Goal: Task Accomplishment & Management: Use online tool/utility

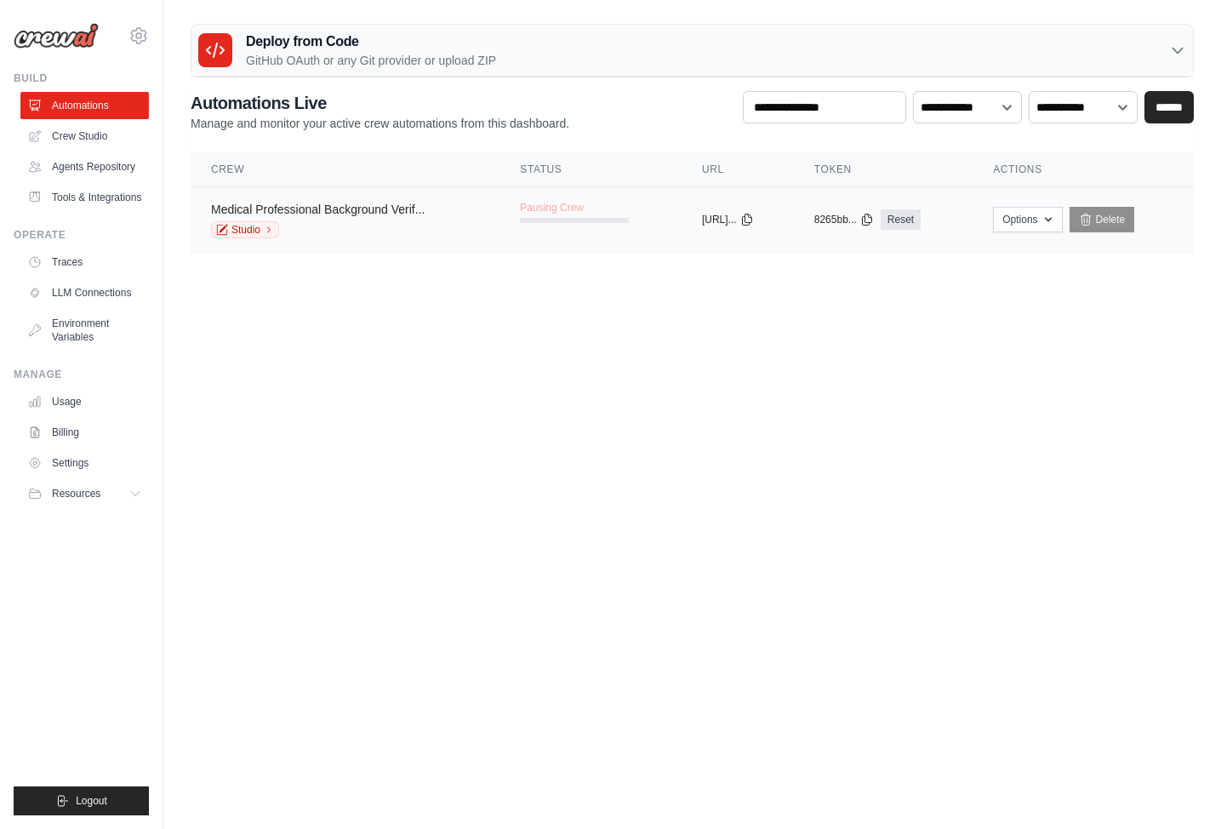
click at [277, 208] on link "Medical Professional Background Verif..." at bounding box center [318, 210] width 214 height 14
click at [304, 203] on link "Medical Professional Background Verif..." at bounding box center [318, 210] width 214 height 14
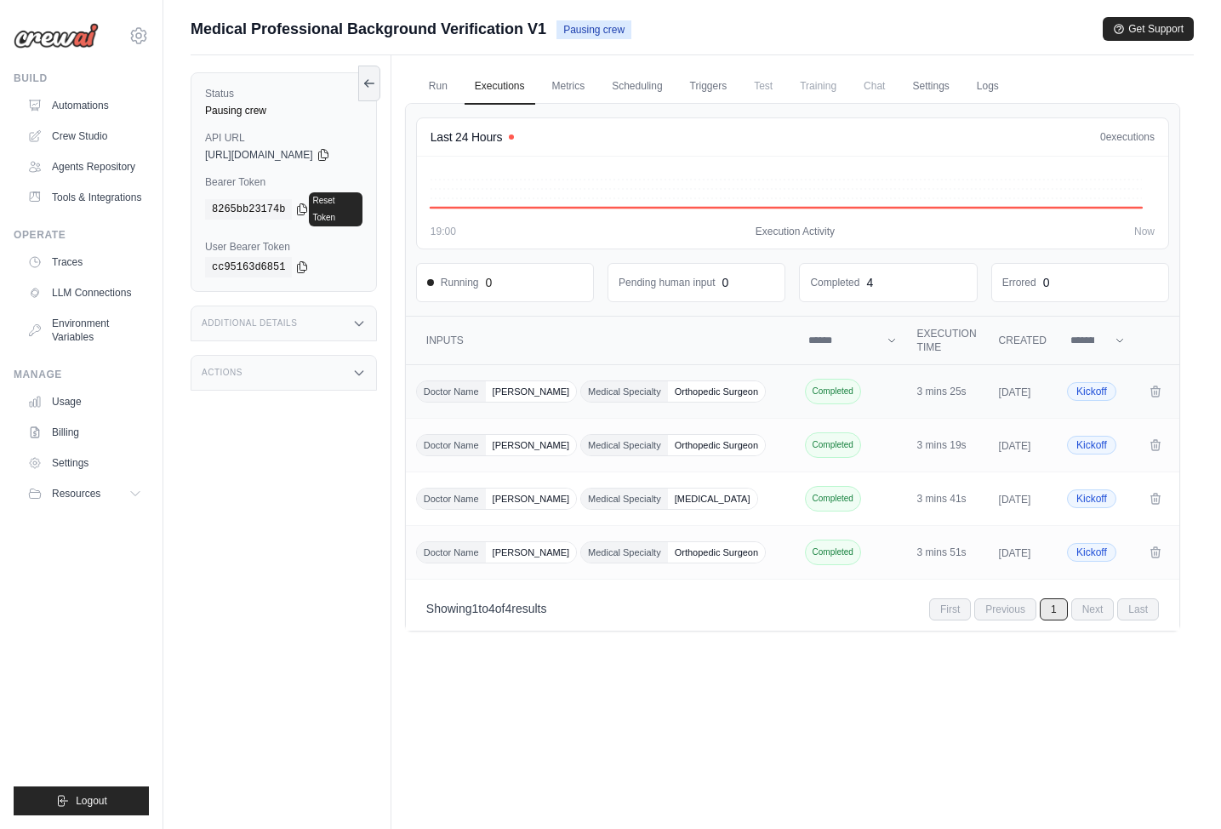
click at [691, 415] on td "Doctor Name [PERSON_NAME] Medical Specialty Orthopedic Surgeon" at bounding box center [602, 392] width 392 height 54
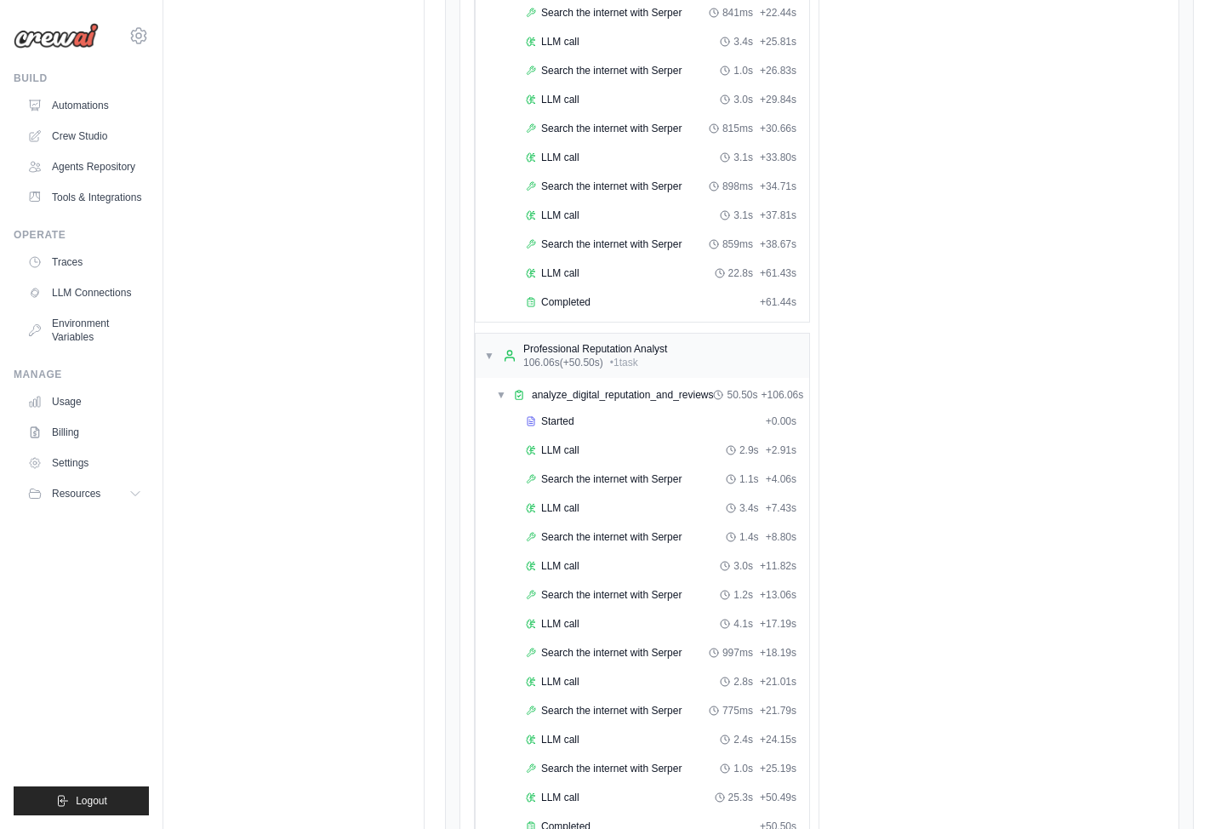
scroll to position [1771, 0]
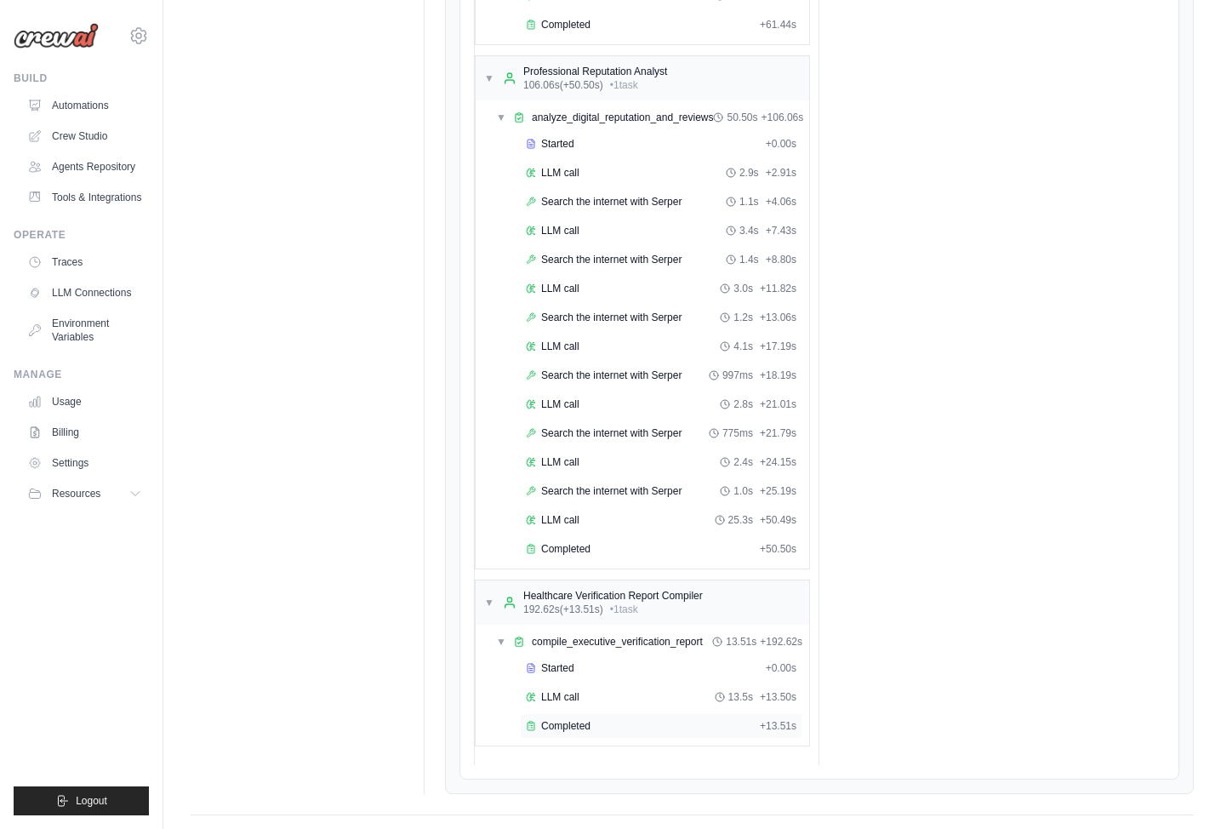
click at [586, 719] on span "Completed" at bounding box center [565, 726] width 49 height 14
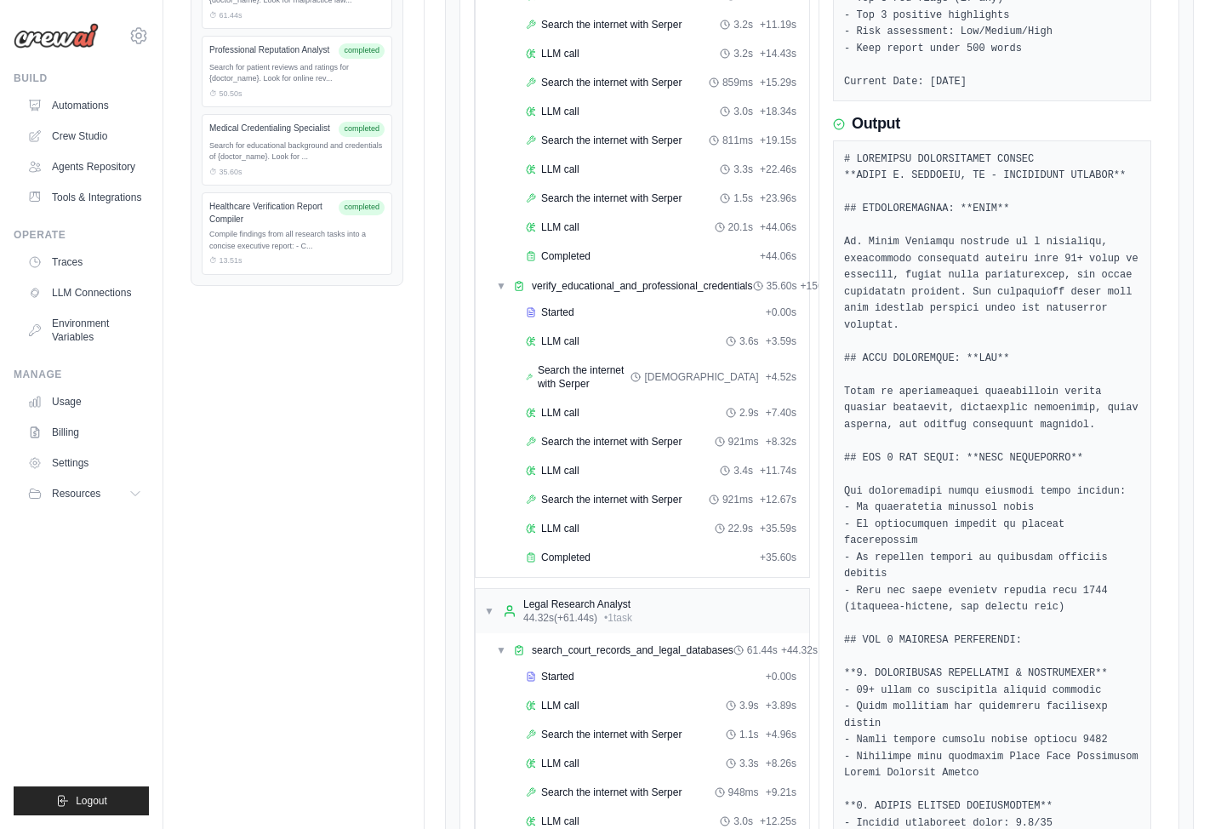
scroll to position [503, 0]
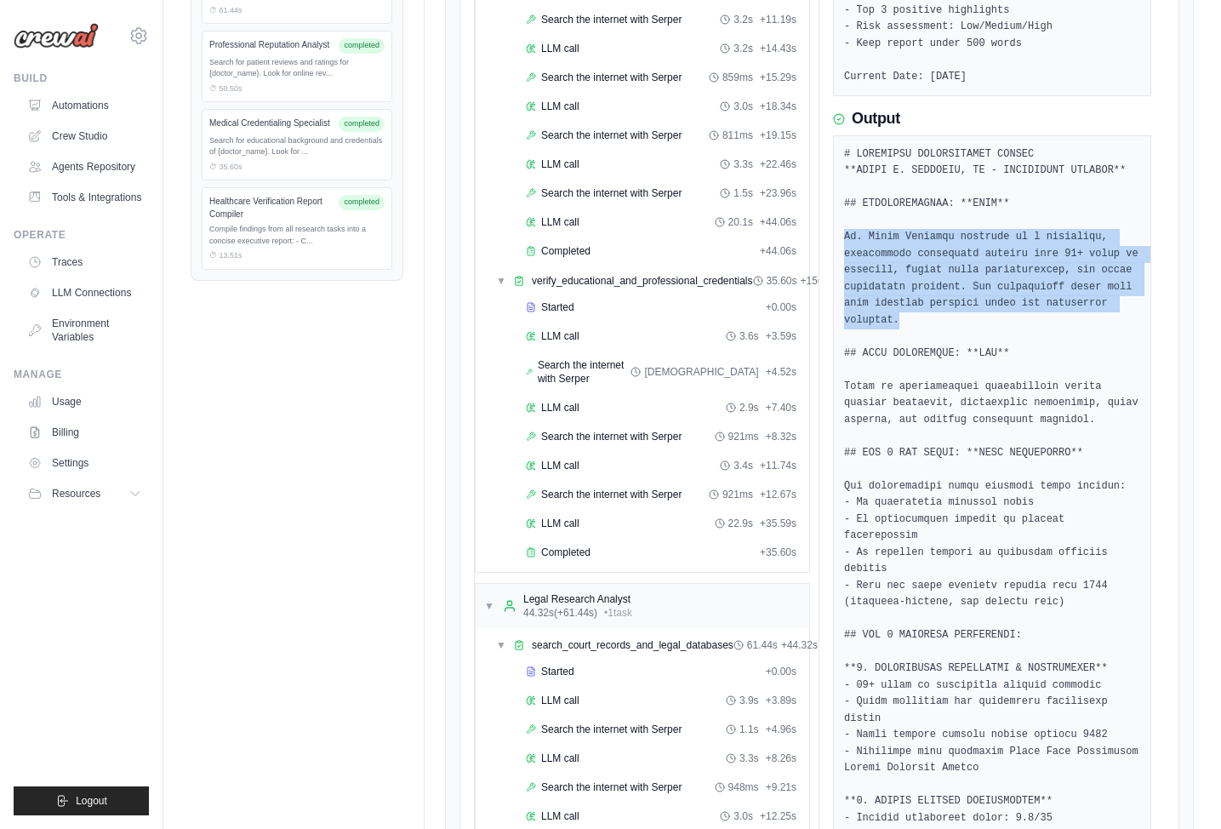
drag, startPoint x: 911, startPoint y: 322, endPoint x: 846, endPoint y: 237, distance: 106.7
click at [846, 237] on pre at bounding box center [992, 793] width 296 height 1294
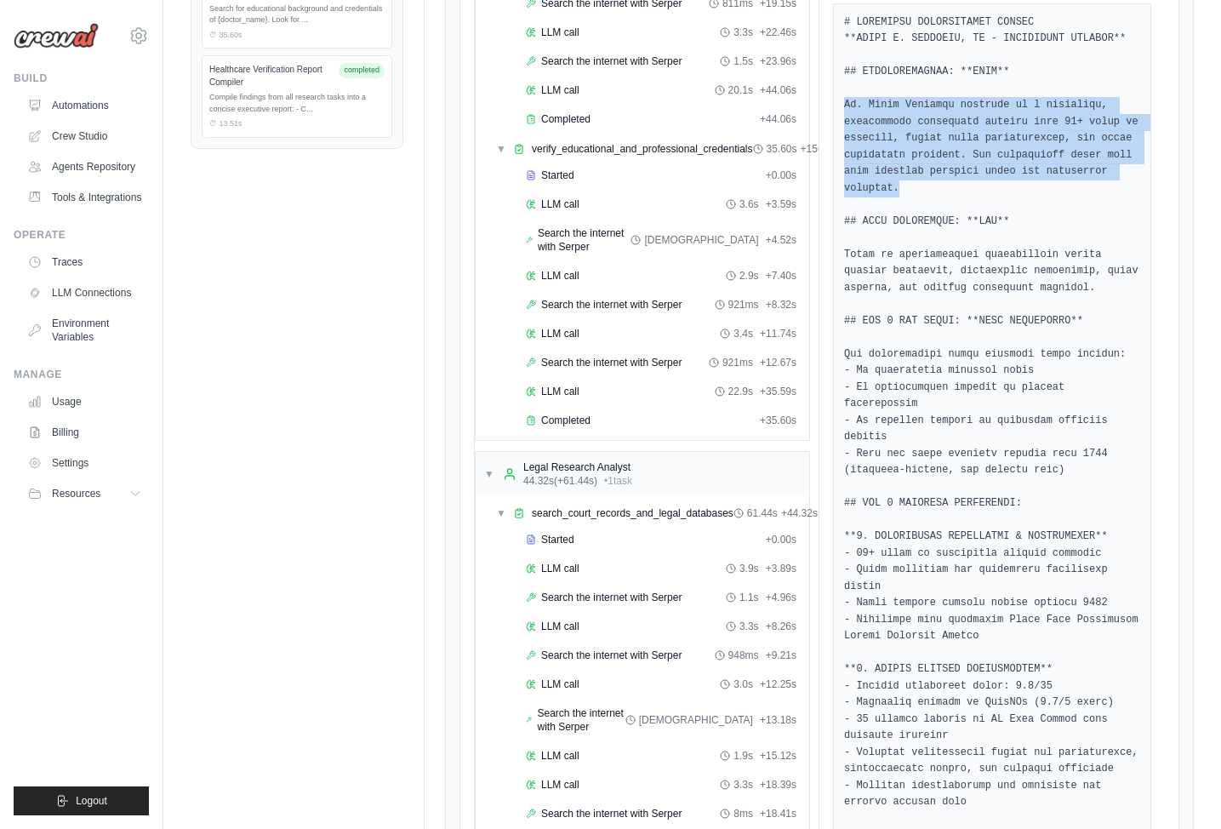
scroll to position [626, 0]
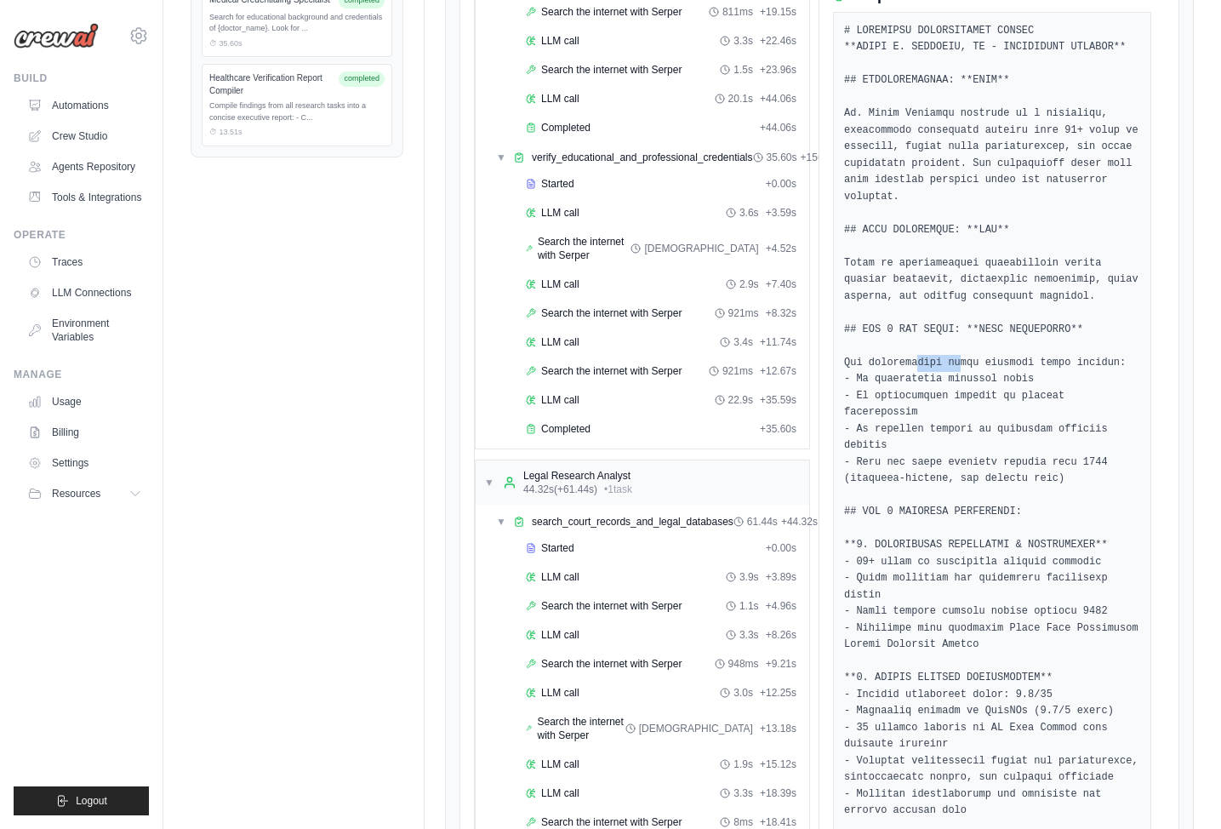
drag, startPoint x: 962, startPoint y: 367, endPoint x: 915, endPoint y: 367, distance: 46.8
click at [915, 367] on pre at bounding box center [992, 670] width 296 height 1294
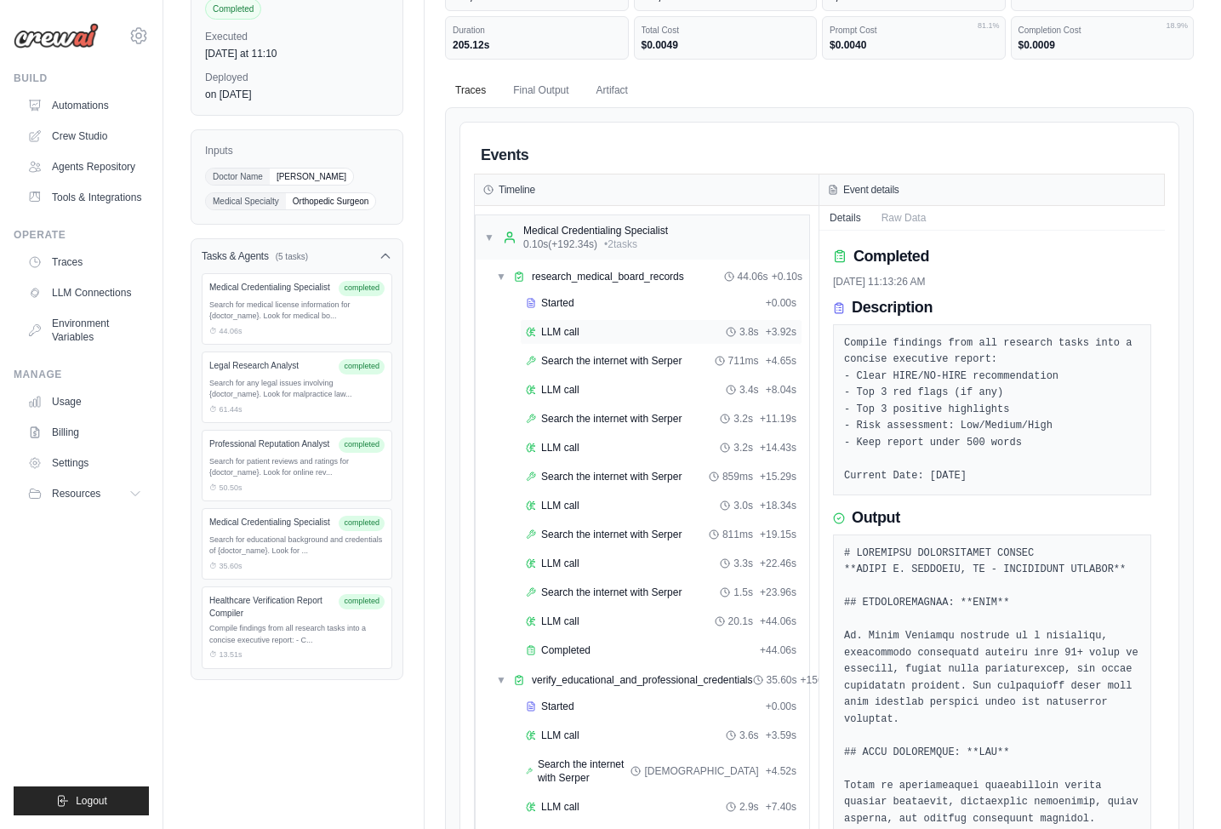
scroll to position [0, 0]
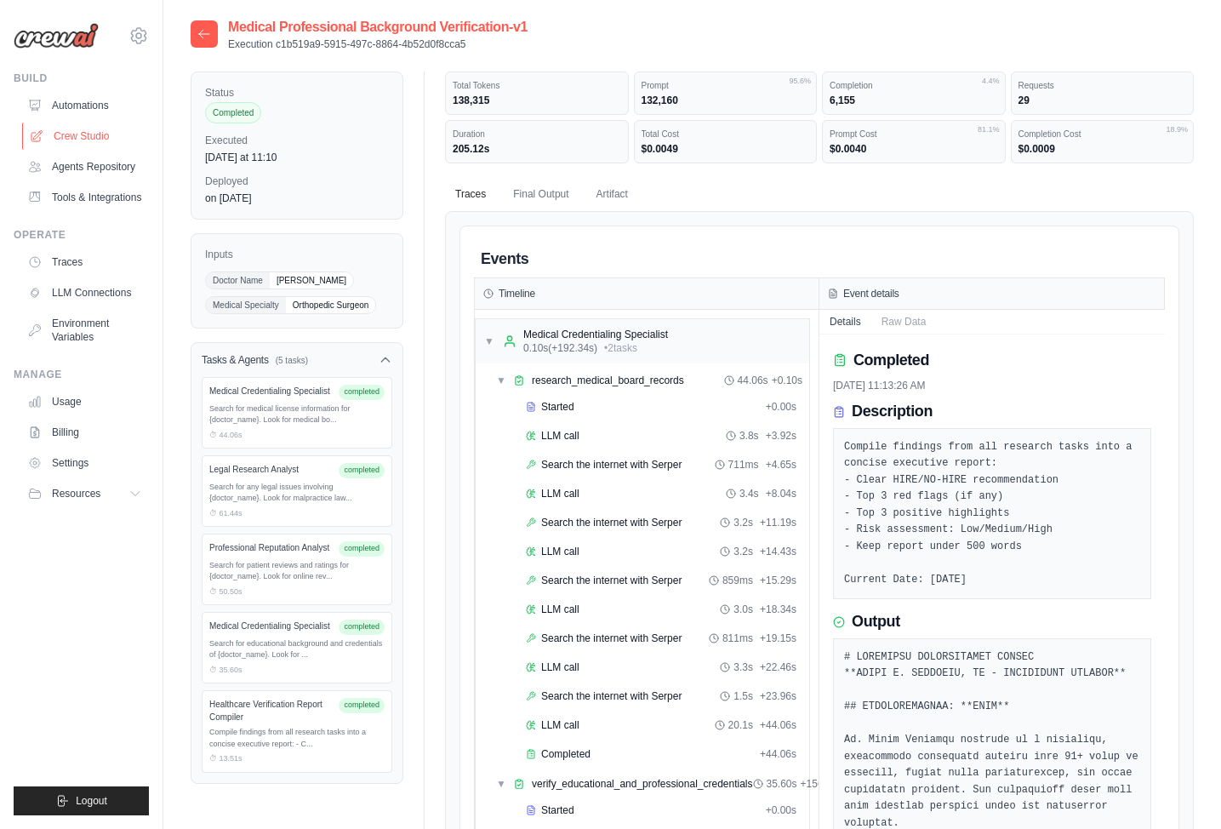
click at [83, 129] on link "Crew Studio" at bounding box center [86, 136] width 128 height 27
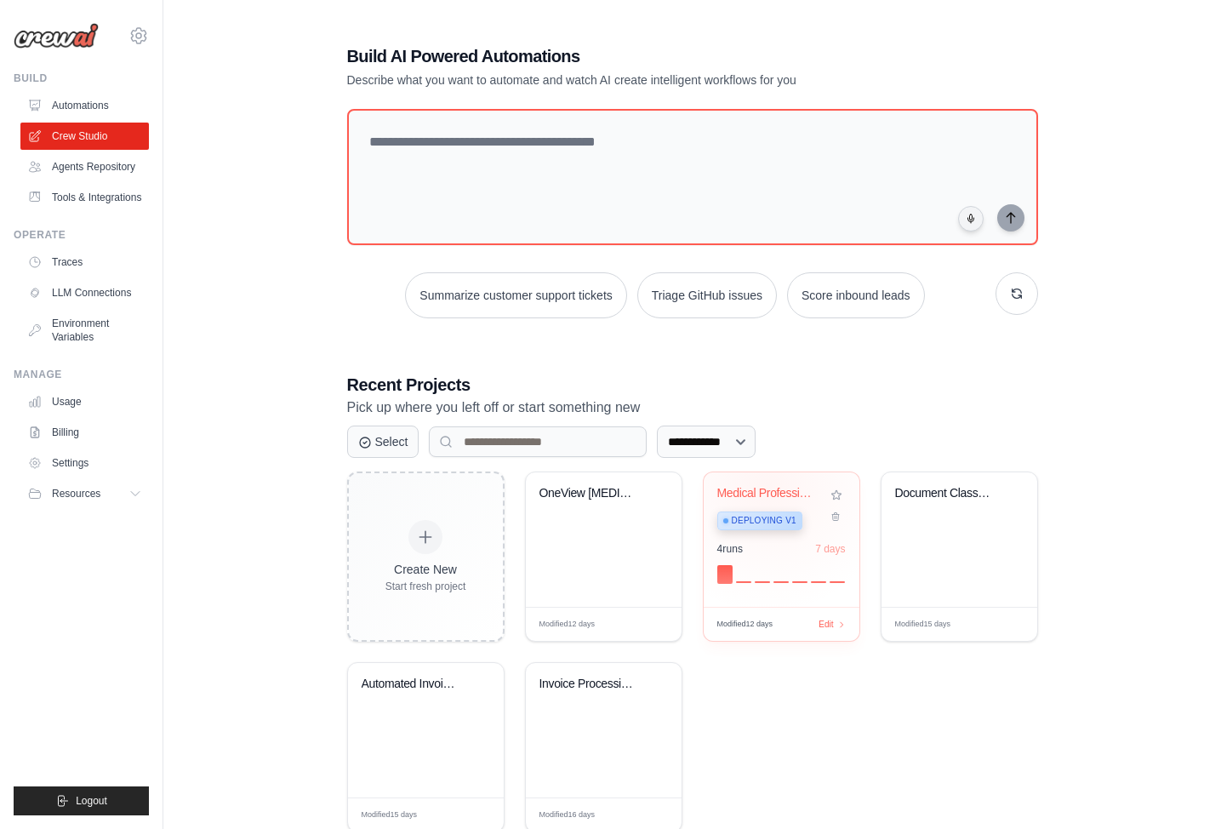
click at [768, 486] on div "Medical Professional Background Ver..." at bounding box center [768, 493] width 103 height 15
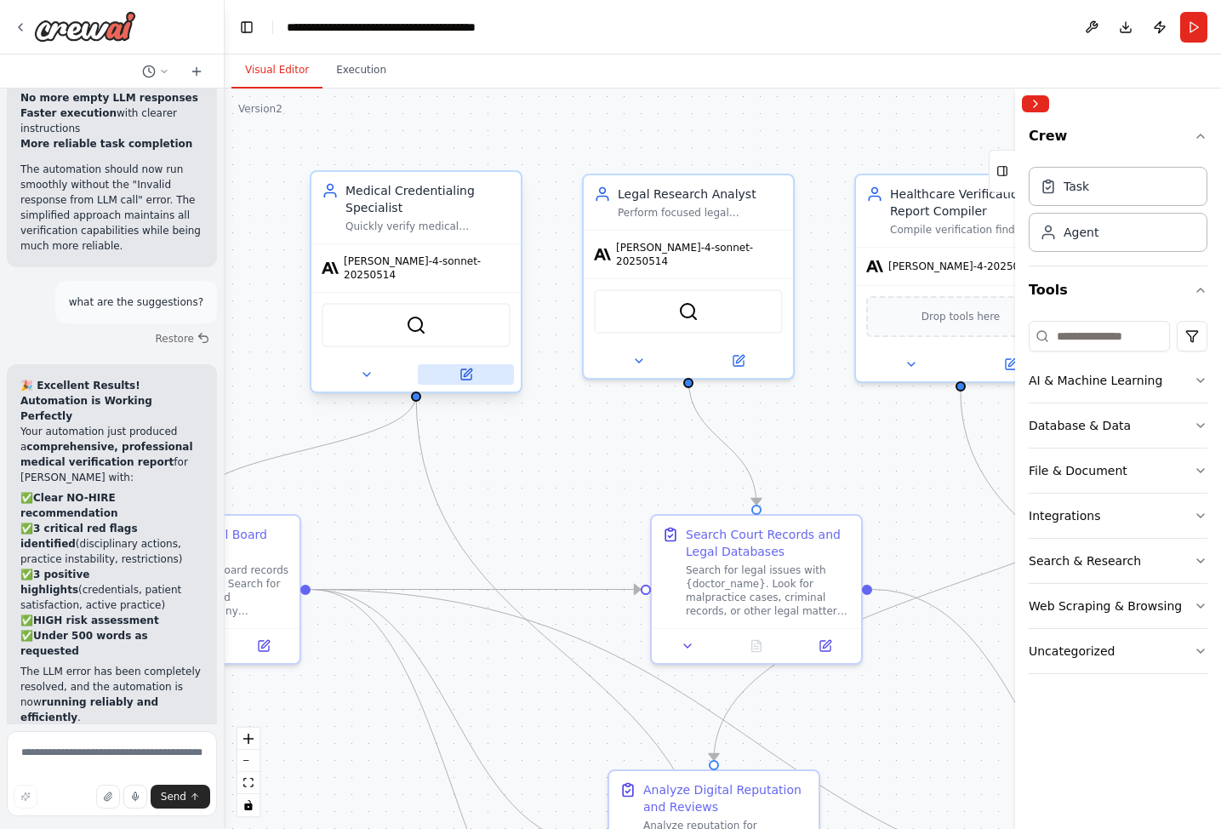
scroll to position [29968, 0]
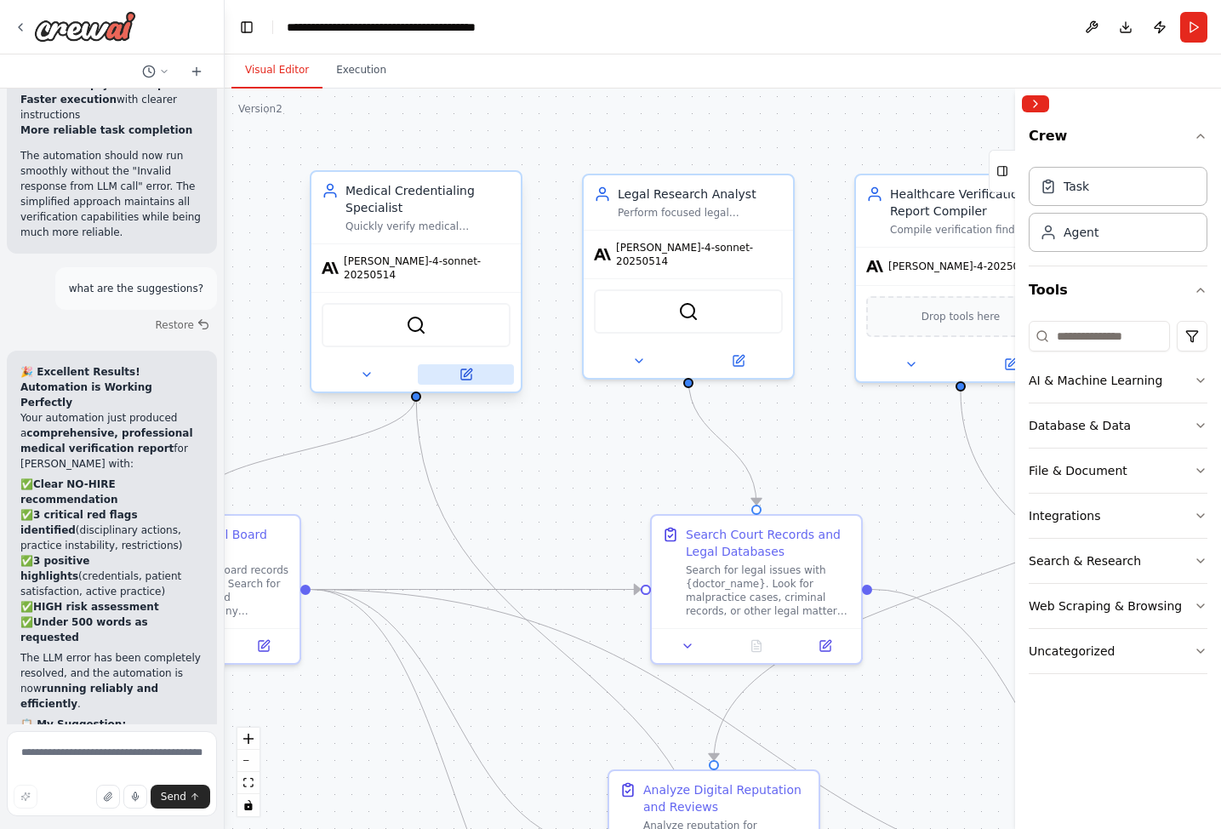
click at [466, 368] on icon at bounding box center [468, 372] width 8 height 8
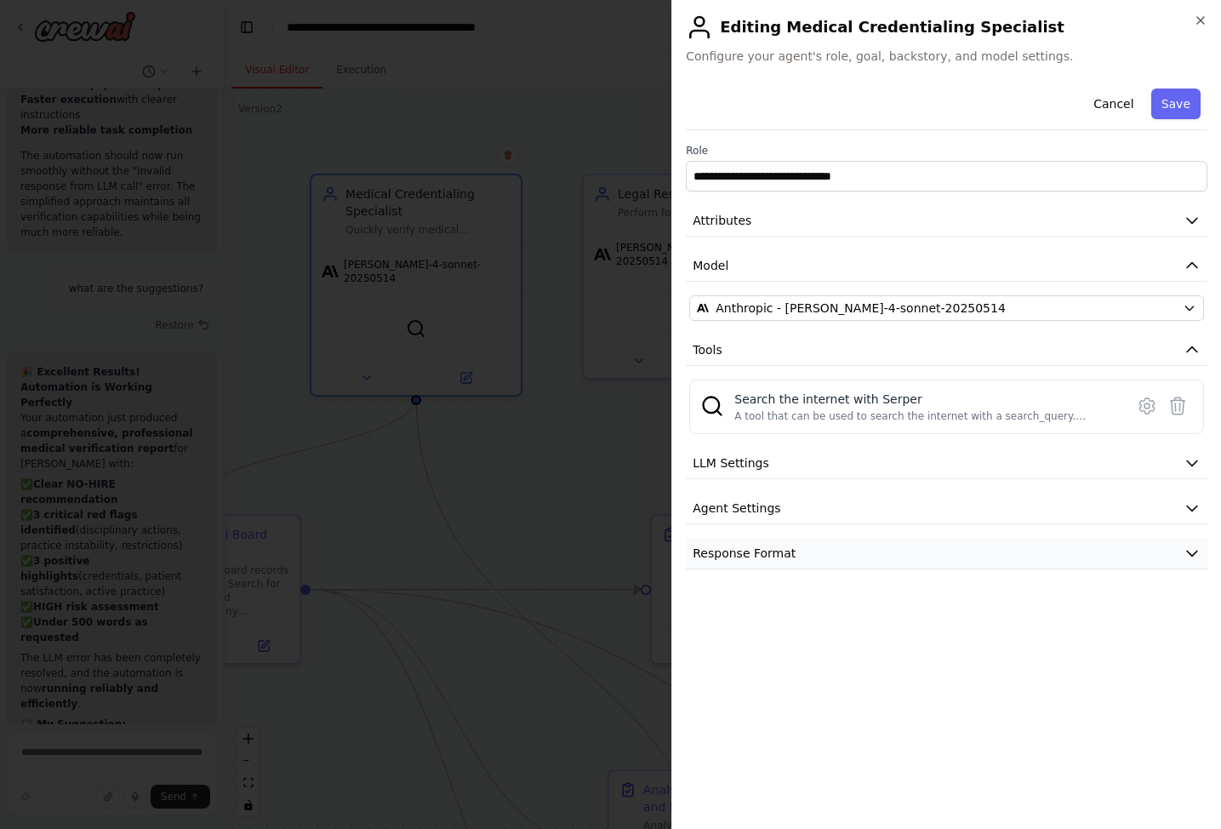
click at [842, 542] on button "Response Format" at bounding box center [947, 553] width 522 height 31
click at [842, 543] on button "Response Format" at bounding box center [947, 553] width 522 height 31
click at [857, 508] on button "Agent Settings" at bounding box center [947, 508] width 522 height 31
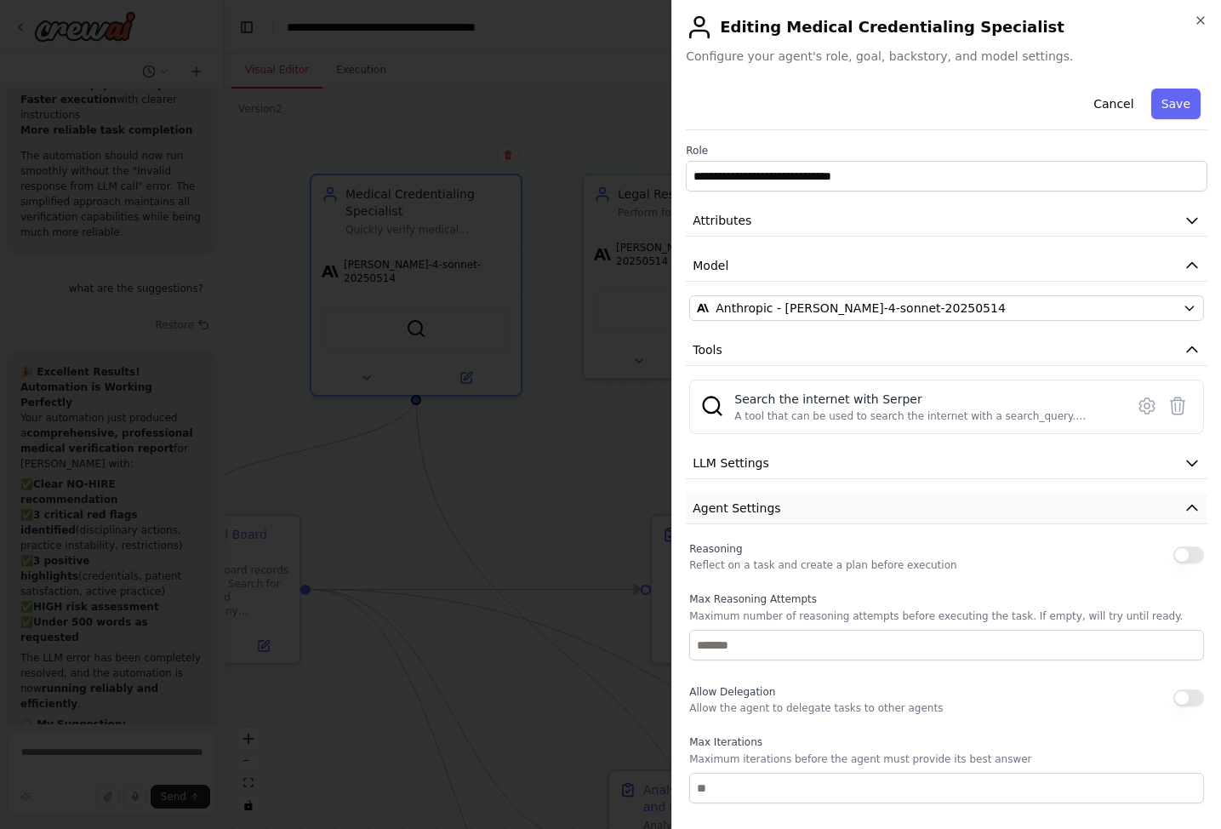
click at [857, 507] on button "Agent Settings" at bounding box center [947, 508] width 522 height 31
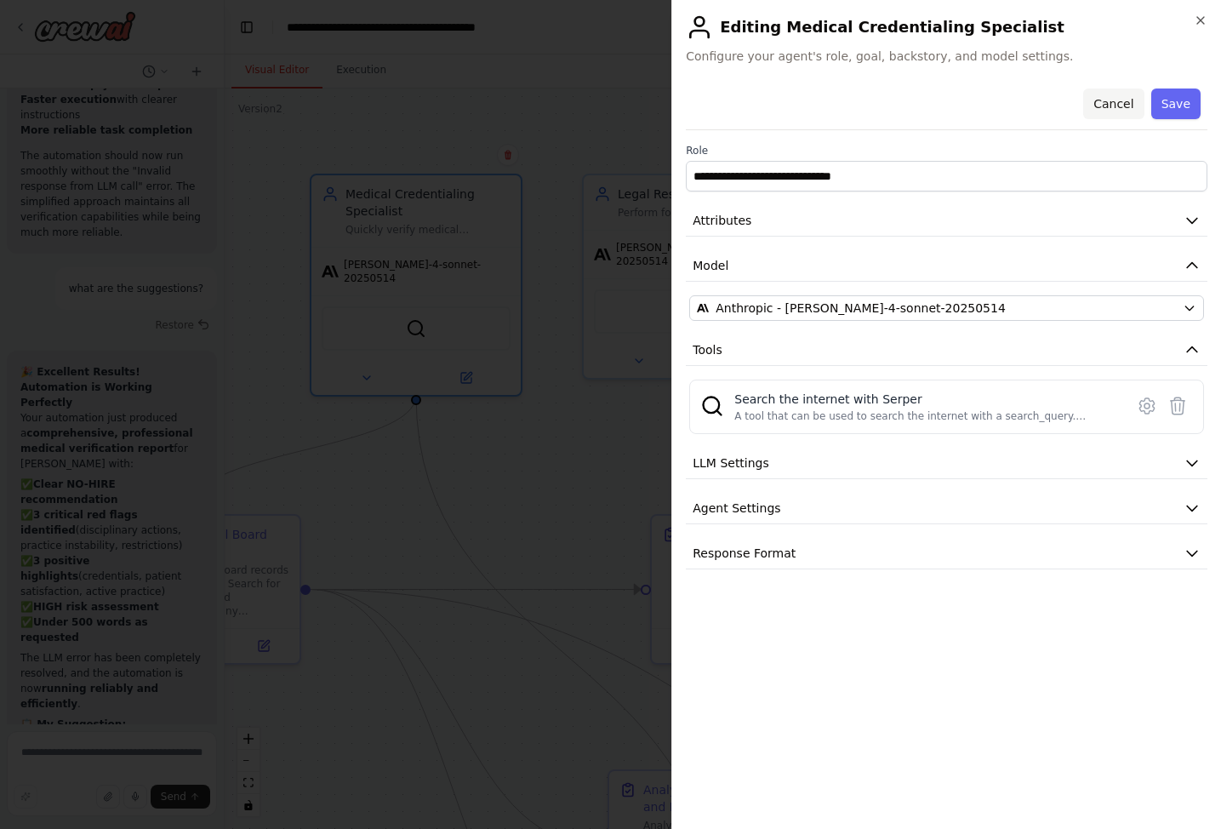
click at [1116, 97] on button "Cancel" at bounding box center [1113, 104] width 60 height 31
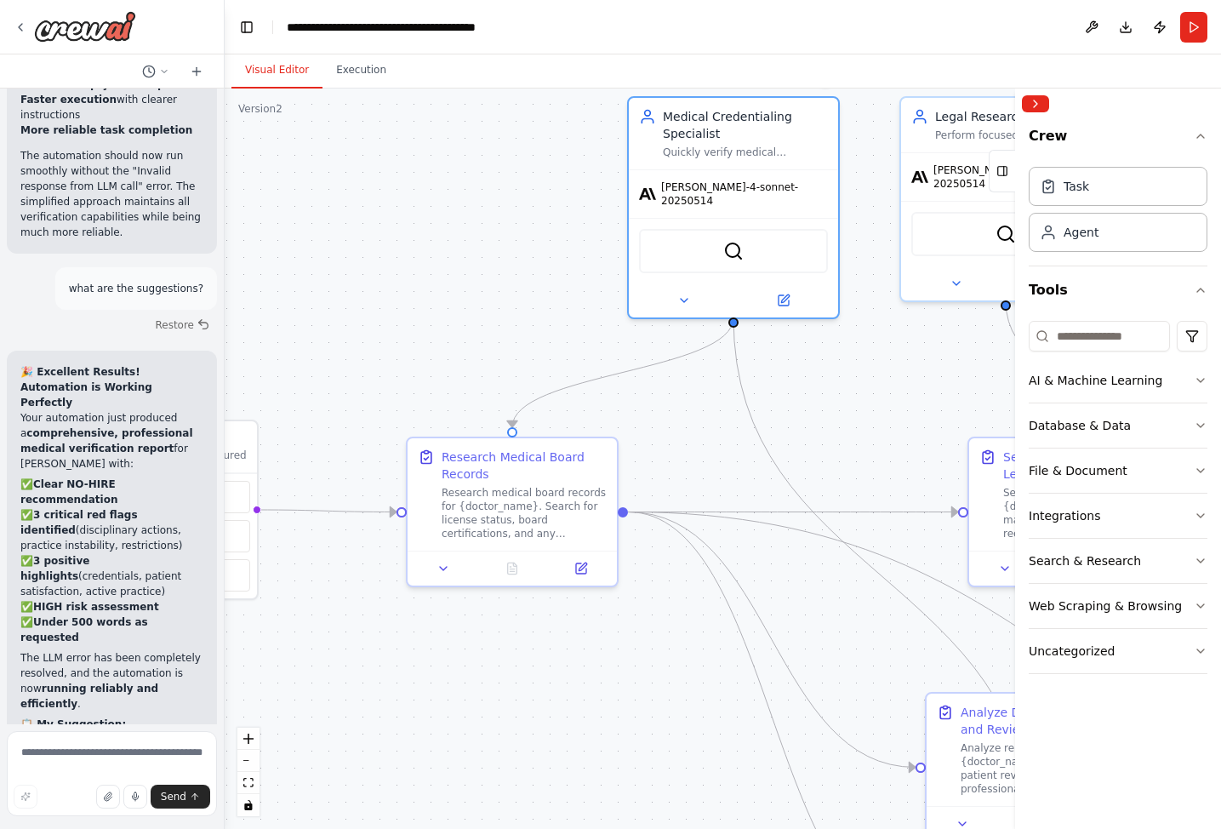
drag, startPoint x: 379, startPoint y: 483, endPoint x: 705, endPoint y: 403, distance: 335.8
click at [707, 403] on div ".deletable-edge-delete-btn { width: 20px; height: 20px; border: 0px solid #ffff…" at bounding box center [723, 459] width 996 height 740
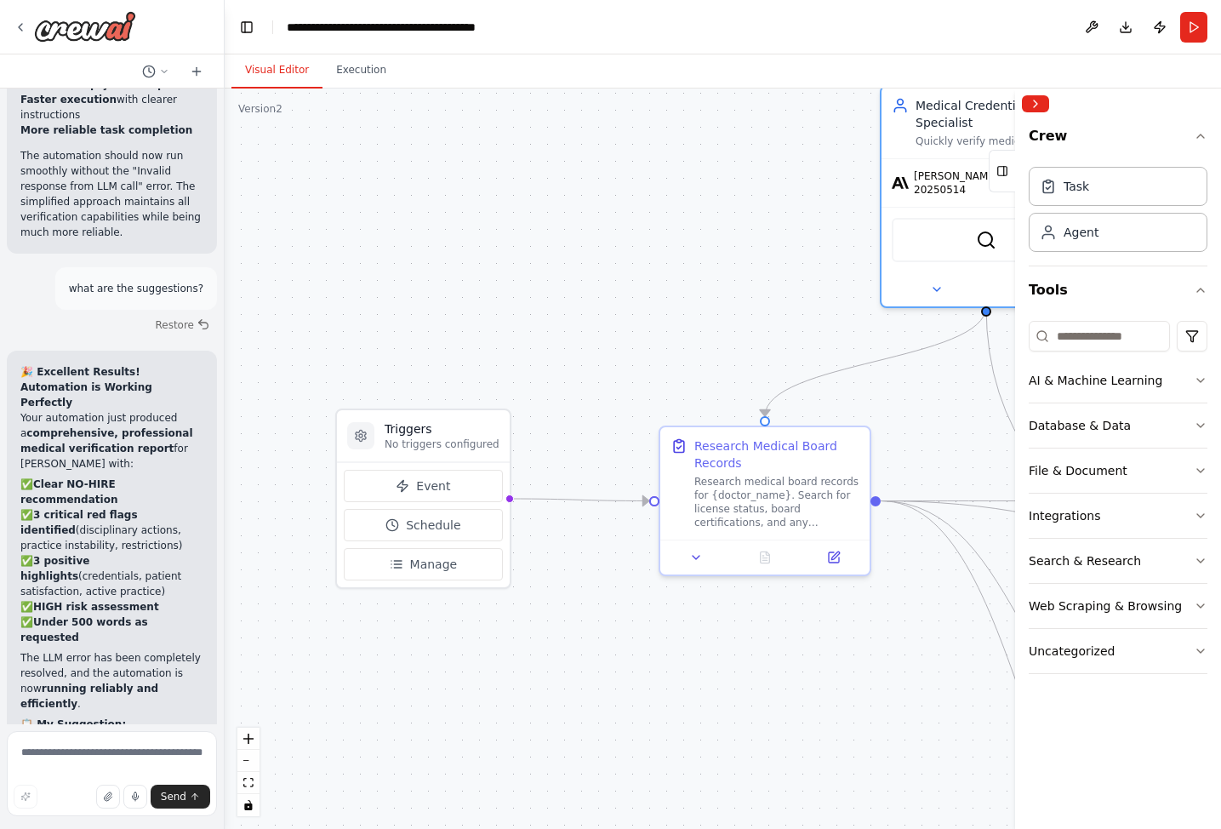
drag, startPoint x: 323, startPoint y: 404, endPoint x: 564, endPoint y: 397, distance: 240.9
click at [564, 397] on div ".deletable-edge-delete-btn { width: 20px; height: 20px; border: 0px solid #ffff…" at bounding box center [723, 459] width 996 height 740
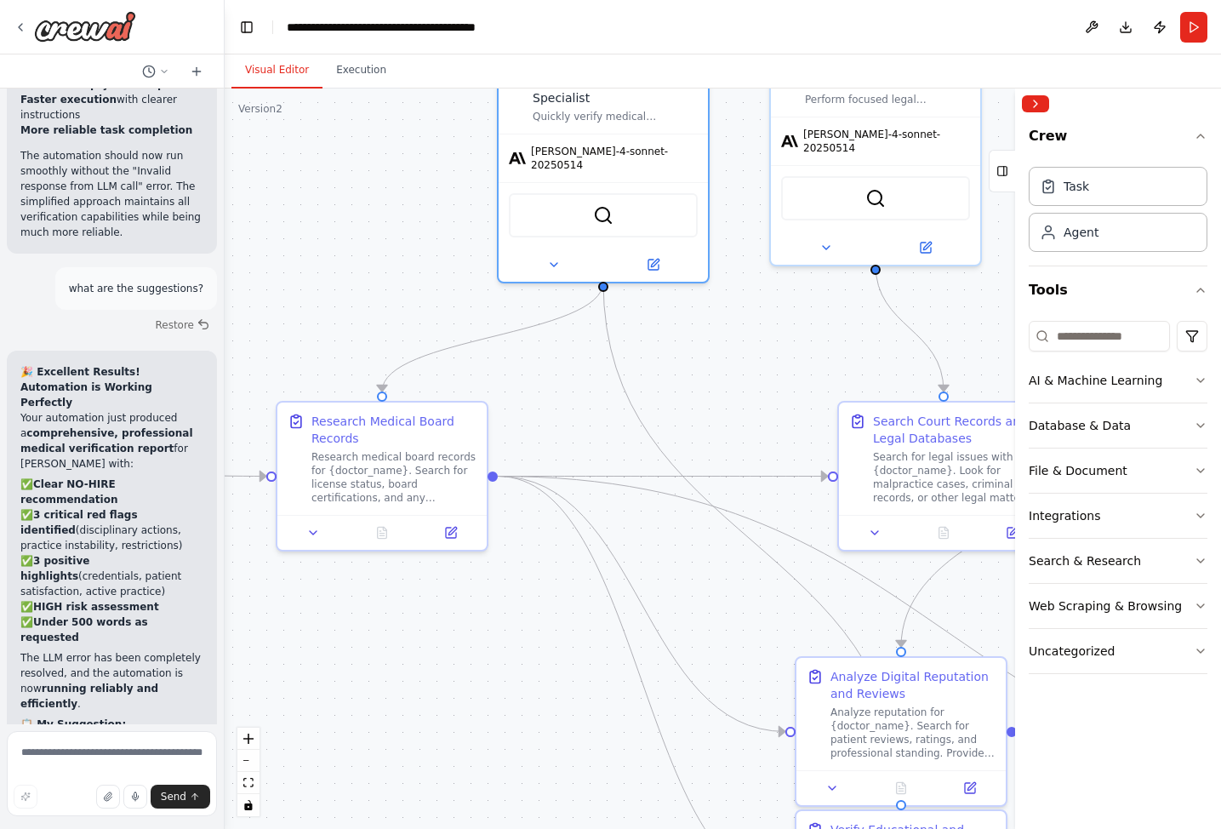
drag, startPoint x: 581, startPoint y: 391, endPoint x: 185, endPoint y: 358, distance: 397.9
click at [185, 358] on div "A research solution that automates deep background verification for medical pro…" at bounding box center [610, 414] width 1221 height 829
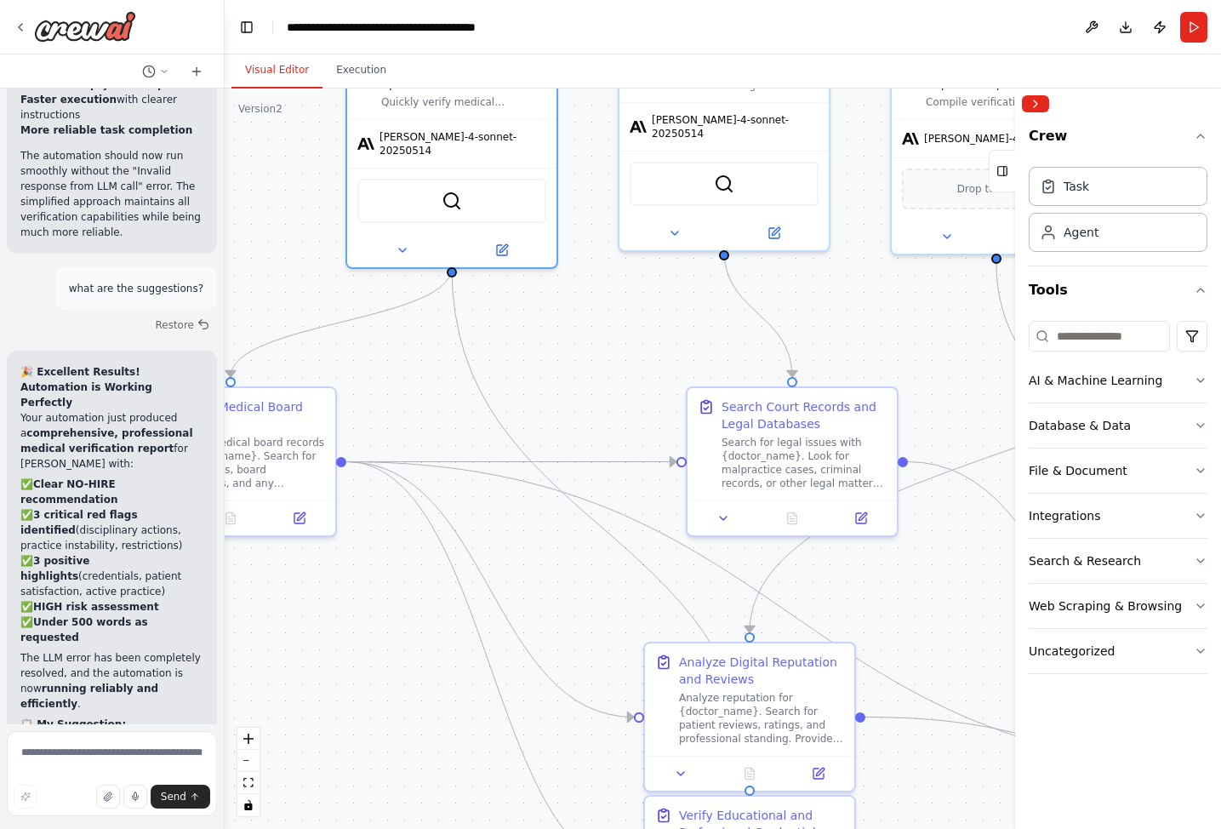
drag, startPoint x: 696, startPoint y: 332, endPoint x: 559, endPoint y: 323, distance: 137.3
click at [559, 323] on div ".deletable-edge-delete-btn { width: 20px; height: 20px; border: 0px solid #ffff…" at bounding box center [723, 459] width 996 height 740
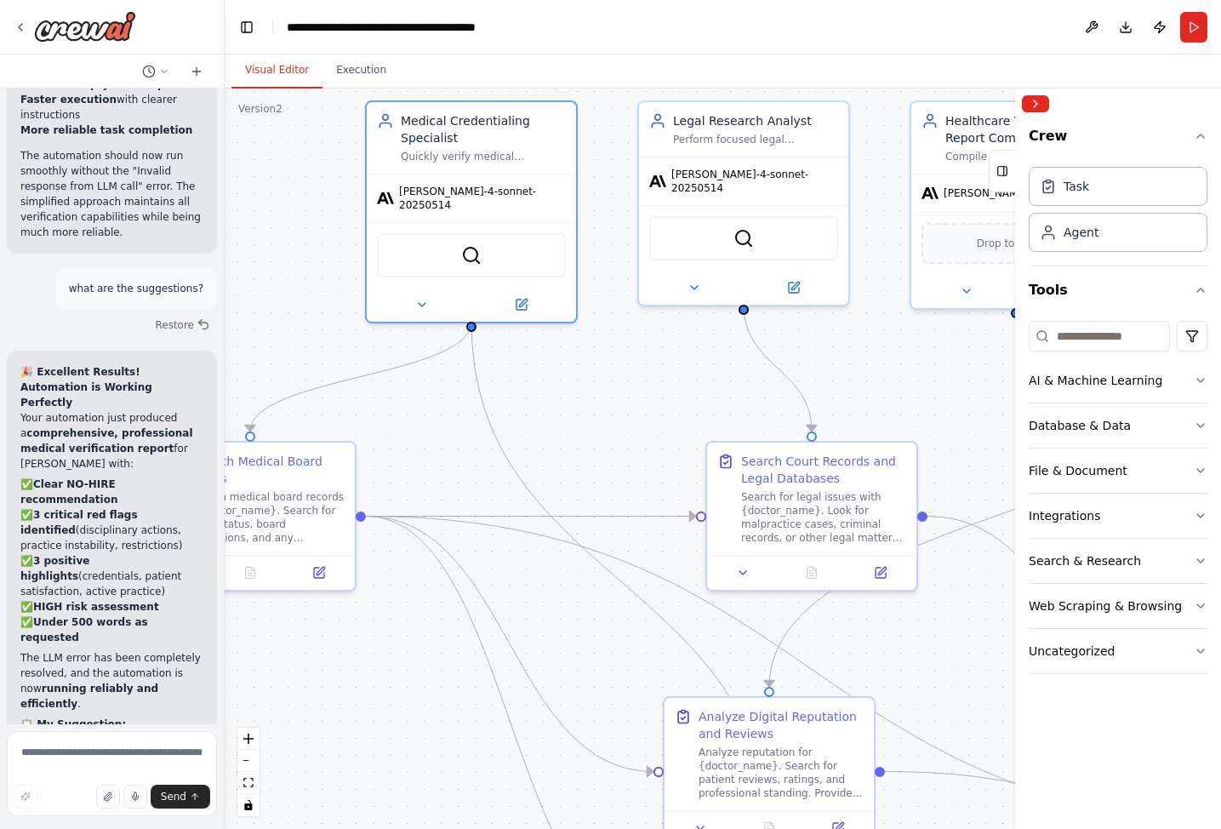
drag, startPoint x: 509, startPoint y: 365, endPoint x: 528, endPoint y: 466, distance: 103.0
click at [528, 466] on div ".deletable-edge-delete-btn { width: 20px; height: 20px; border: 0px solid #ffff…" at bounding box center [723, 459] width 996 height 740
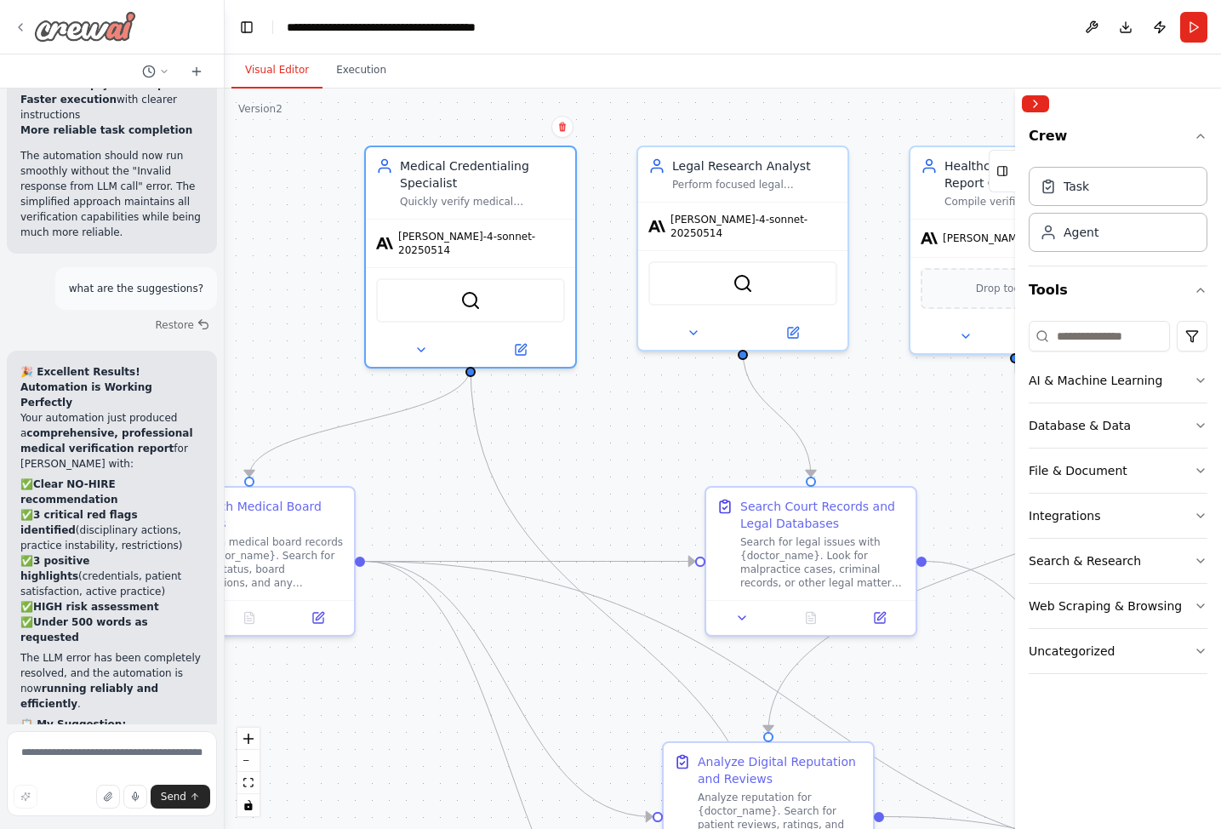
click at [20, 29] on icon at bounding box center [20, 27] width 3 height 7
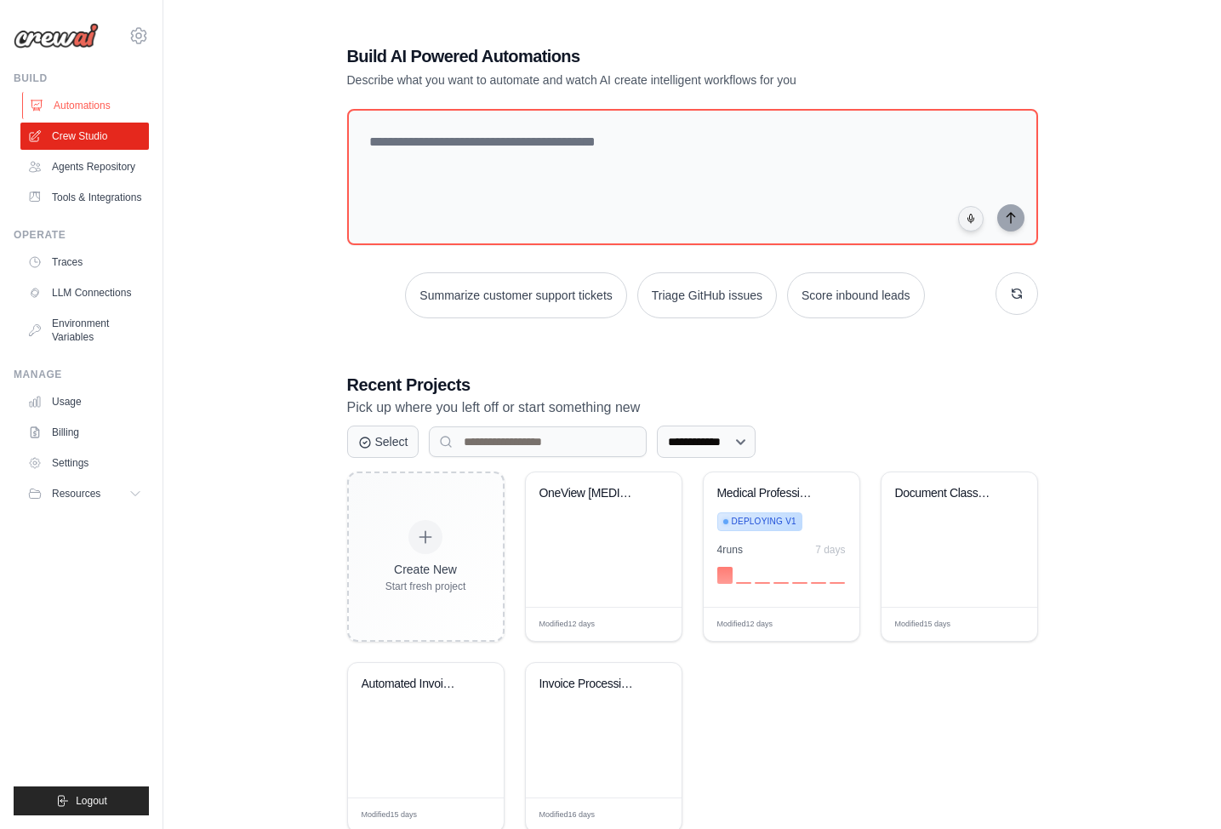
click at [77, 103] on link "Automations" at bounding box center [86, 105] width 128 height 27
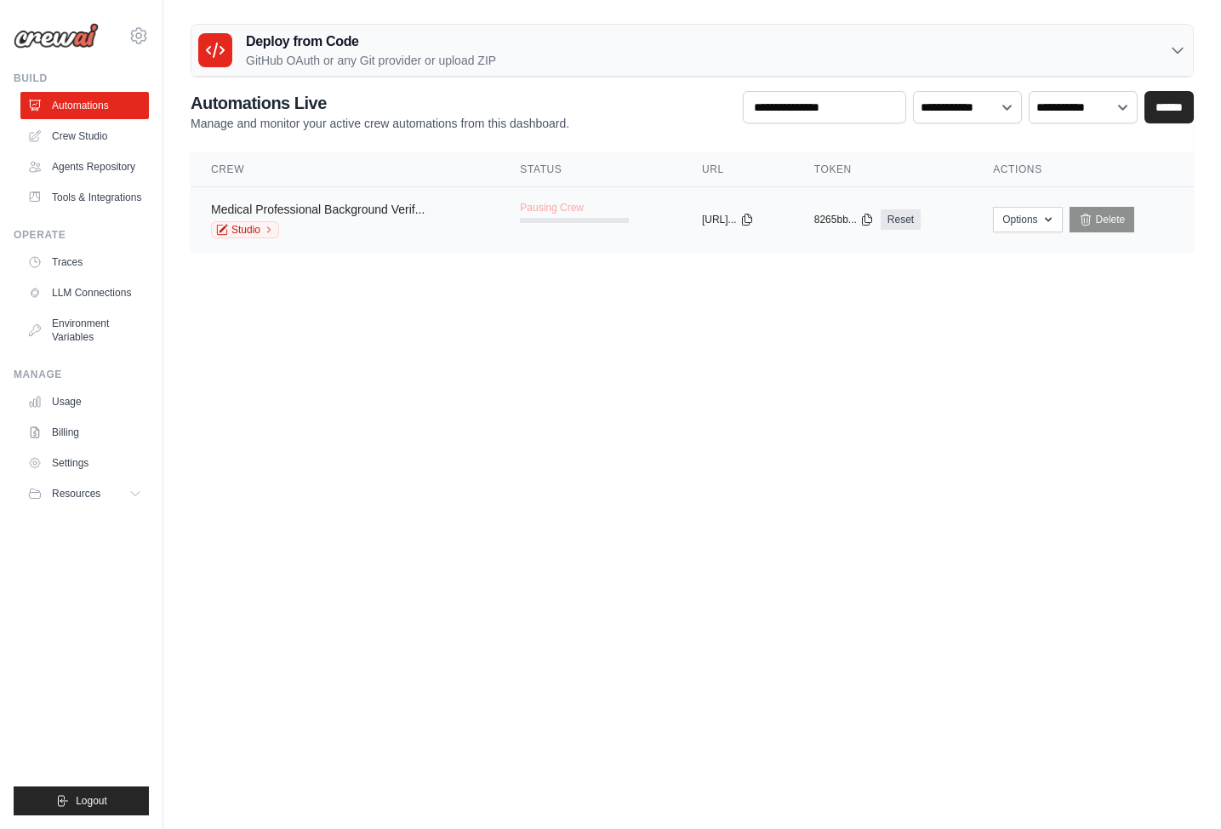
click at [385, 211] on link "Medical Professional Background Verif..." at bounding box center [318, 210] width 214 height 14
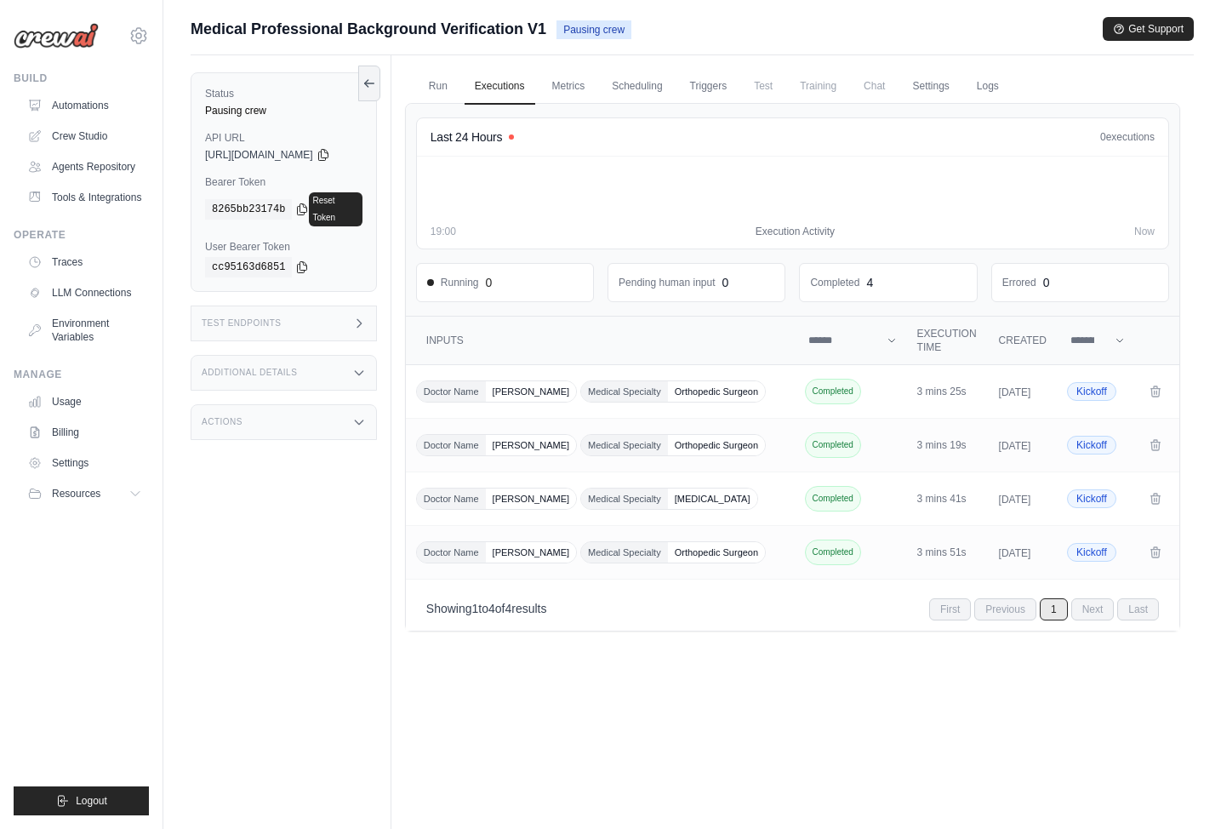
click at [366, 415] on icon at bounding box center [359, 422] width 14 height 14
